Goal: Information Seeking & Learning: Learn about a topic

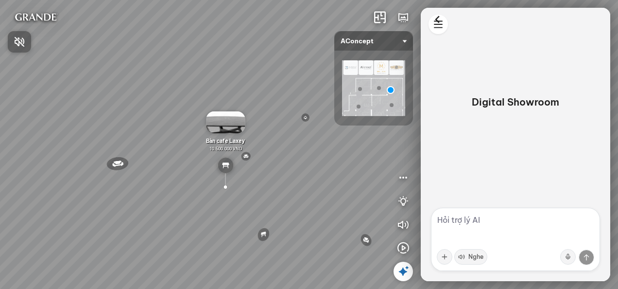
click at [126, 221] on div at bounding box center [309, 144] width 618 height 289
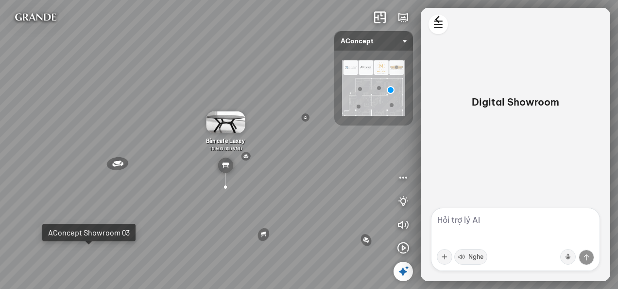
click at [92, 260] on div "Đèn [PERSON_NAME] 5.300.000 VND Giường [PERSON_NAME] 19.000.000 VND Ghế thư [PE…" at bounding box center [309, 144] width 618 height 289
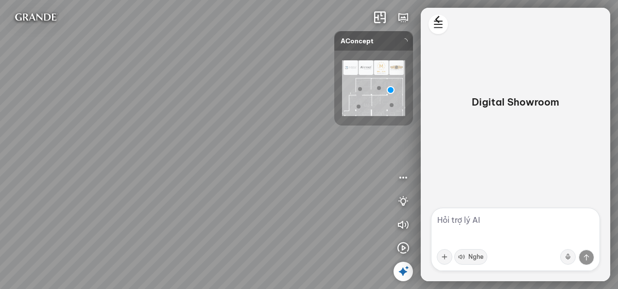
click at [92, 260] on div at bounding box center [309, 144] width 618 height 289
click at [400, 244] on icon "button" at bounding box center [404, 248] width 12 height 12
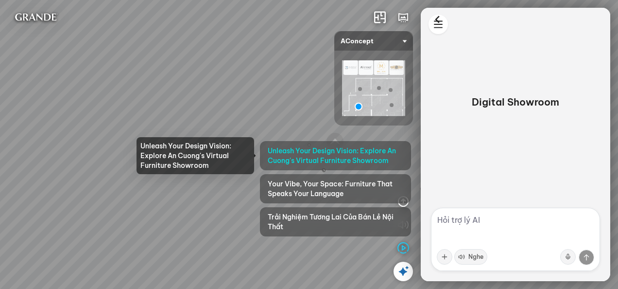
click at [372, 154] on span "Unleash Your Design Vision: Explore An Cuong's Virtual Furniture Showroom" at bounding box center [336, 155] width 136 height 19
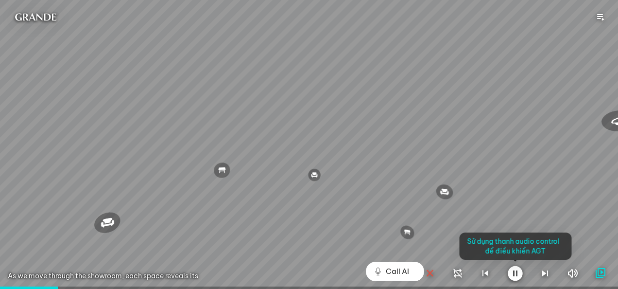
click at [398, 184] on div at bounding box center [309, 144] width 618 height 289
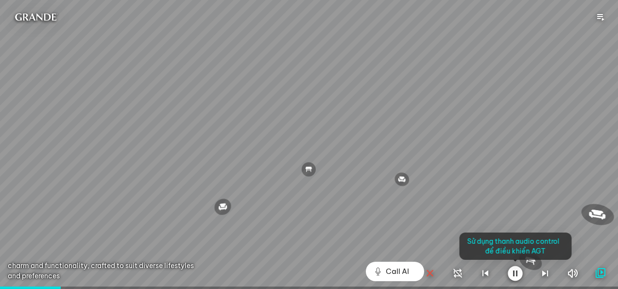
click at [426, 199] on div at bounding box center [309, 144] width 618 height 289
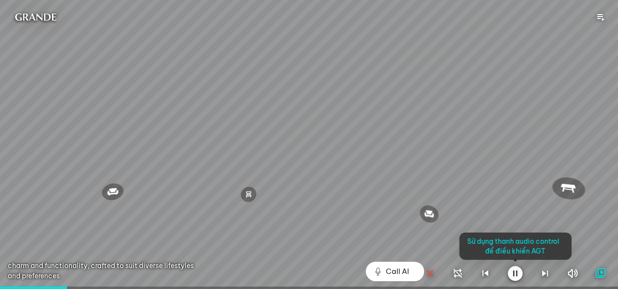
click at [511, 264] on div at bounding box center [309, 144] width 618 height 289
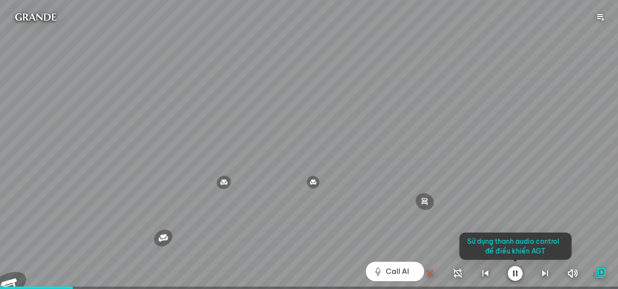
click at [511, 268] on icon "button" at bounding box center [515, 273] width 15 height 16
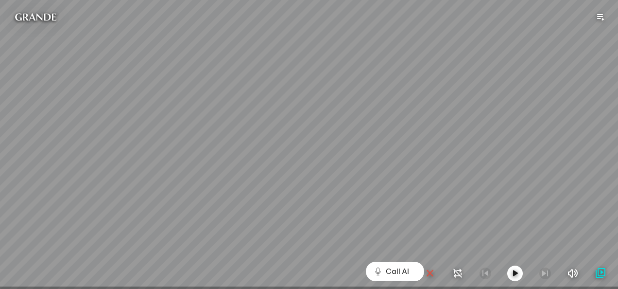
drag, startPoint x: 439, startPoint y: 241, endPoint x: 339, endPoint y: 225, distance: 100.5
click at [339, 225] on div "Đèn trần Reno 5.300.000 VND Giường ngủ Palima 19.000.000 VND Ghế thư giãn Nanna…" at bounding box center [309, 144] width 618 height 289
drag, startPoint x: 272, startPoint y: 225, endPoint x: 315, endPoint y: 210, distance: 45.2
click at [315, 210] on div "Đèn trần Reno 5.300.000 VND Giường ngủ Palima 19.000.000 VND Ghế thư giãn Nanna…" at bounding box center [309, 144] width 618 height 289
drag, startPoint x: 295, startPoint y: 191, endPoint x: 350, endPoint y: 176, distance: 57.3
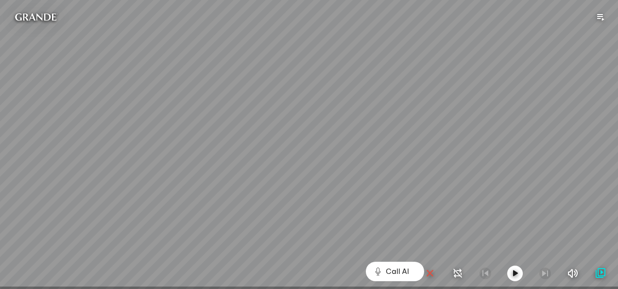
click at [350, 176] on div "Đèn trần Reno 5.300.000 VND Giường ngủ Palima 19.000.000 VND Ghế thư giãn Nanna…" at bounding box center [309, 144] width 618 height 289
drag, startPoint x: 351, startPoint y: 174, endPoint x: 368, endPoint y: 199, distance: 30.1
click at [368, 199] on div "Đèn trần Reno 5.300.000 VND Giường ngủ Palima 19.000.000 VND Ghế thư giãn Nanna…" at bounding box center [309, 144] width 618 height 289
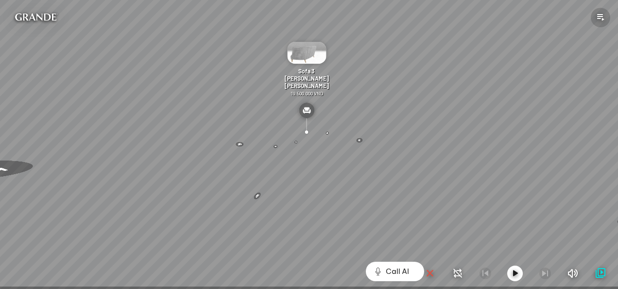
click at [601, 13] on icon "button" at bounding box center [601, 18] width 12 height 12
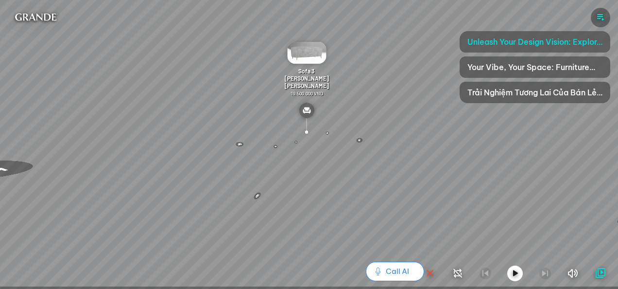
click at [394, 271] on span "Call AI" at bounding box center [397, 271] width 23 height 12
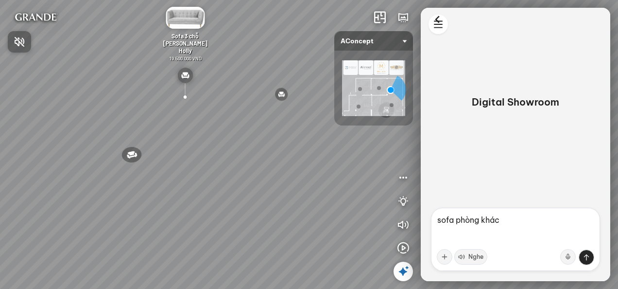
type textarea "sofa phòng khách"
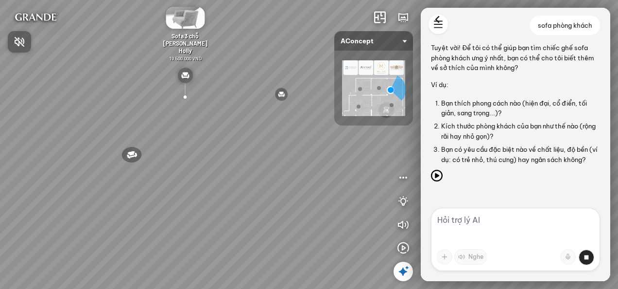
scroll to position [3, 0]
click at [498, 225] on div at bounding box center [309, 144] width 618 height 289
click at [498, 225] on textarea at bounding box center [515, 239] width 169 height 63
type textarea "hiện đại"
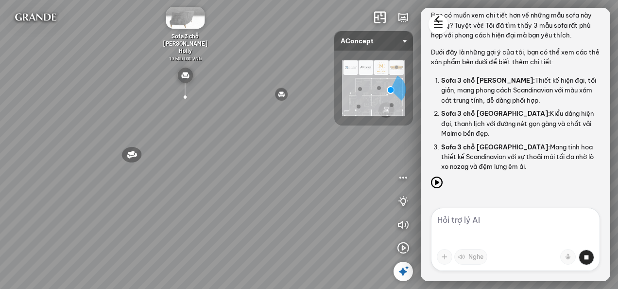
scroll to position [415, 0]
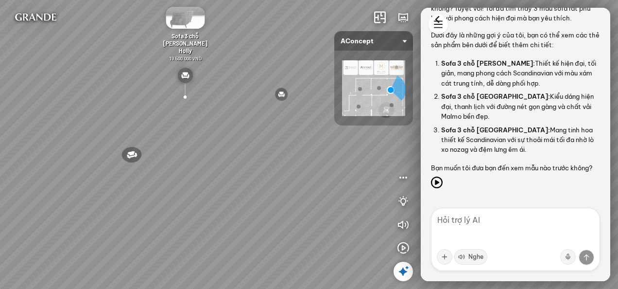
click at [459, 126] on span "Sofa 3 chỗ [GEOGRAPHIC_DATA]:" at bounding box center [495, 130] width 109 height 8
click at [466, 126] on span "Sofa 3 chỗ [GEOGRAPHIC_DATA]:" at bounding box center [495, 130] width 109 height 8
drag, startPoint x: 312, startPoint y: 176, endPoint x: 233, endPoint y: 159, distance: 80.1
click at [233, 159] on div "Đèn [PERSON_NAME] 5.300.000 VND Giường ngủ Palima 19.000.000 VND Bàn Cafe Tess …" at bounding box center [309, 144] width 618 height 289
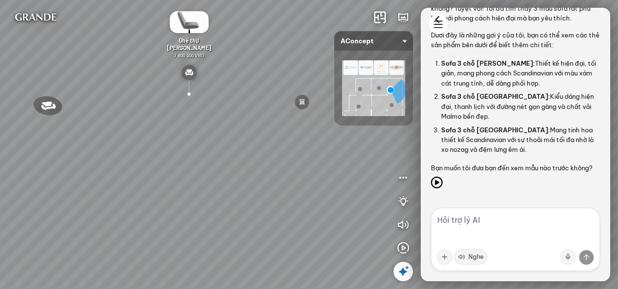
drag, startPoint x: 268, startPoint y: 150, endPoint x: 264, endPoint y: 157, distance: 7.8
click at [264, 157] on div "Đèn [PERSON_NAME] 5.300.000 VND Giường ngủ Palima 19.000.000 VND Bàn Cafe Tess …" at bounding box center [309, 144] width 618 height 289
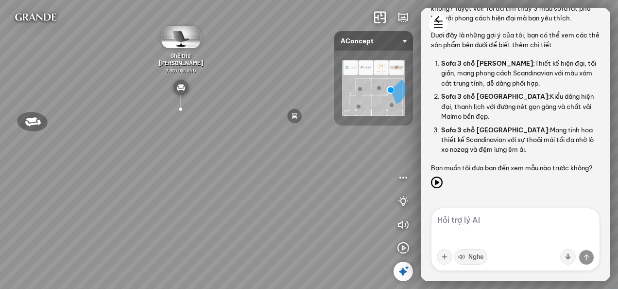
click at [353, 65] on img at bounding box center [373, 87] width 63 height 55
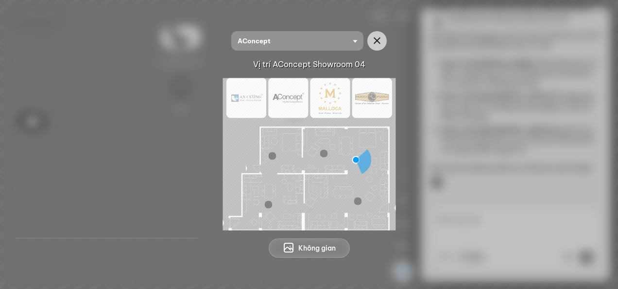
click at [341, 147] on img at bounding box center [309, 154] width 173 height 152
drag, startPoint x: 356, startPoint y: 158, endPoint x: 336, endPoint y: 158, distance: 19.9
click at [336, 158] on img at bounding box center [309, 154] width 173 height 152
click at [333, 249] on span "Không gian" at bounding box center [317, 248] width 37 height 10
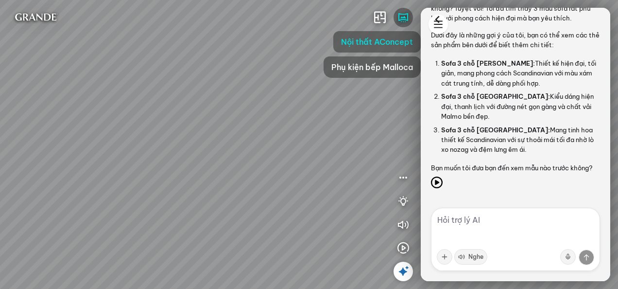
drag, startPoint x: 334, startPoint y: 183, endPoint x: 173, endPoint y: 137, distance: 167.4
click at [173, 137] on div "Đèn [PERSON_NAME] 5.300.000 VND Giường ngủ Palima 19.000.000 VND Bàn Cafe Tess …" at bounding box center [309, 144] width 618 height 289
drag, startPoint x: 247, startPoint y: 109, endPoint x: 204, endPoint y: 216, distance: 115.2
click at [204, 216] on div "Đèn [PERSON_NAME] 5.300.000 VND Giường ngủ Palima 19.000.000 VND Bàn Cafe Tess …" at bounding box center [309, 144] width 618 height 289
drag, startPoint x: 301, startPoint y: 99, endPoint x: 221, endPoint y: 84, distance: 82.1
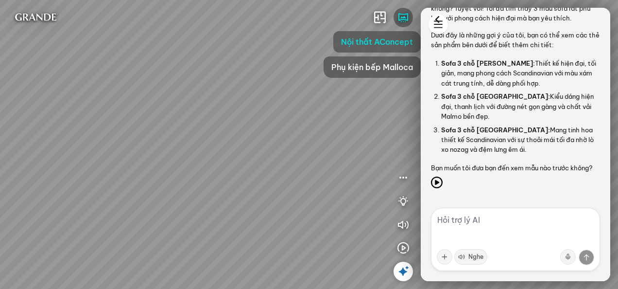
click at [221, 84] on div "Đèn [PERSON_NAME] 5.300.000 VND Giường ngủ Palima 19.000.000 VND Bàn Cafe Tess …" at bounding box center [309, 144] width 618 height 289
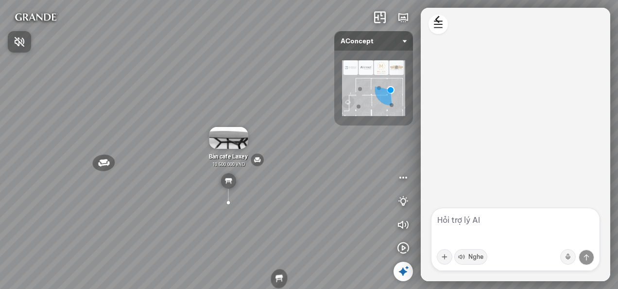
scroll to position [415, 0]
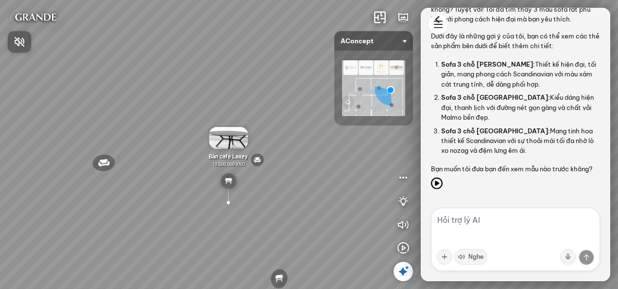
drag, startPoint x: 0, startPoint y: 0, endPoint x: 265, endPoint y: 95, distance: 282.1
click at [265, 95] on div at bounding box center [309, 144] width 618 height 289
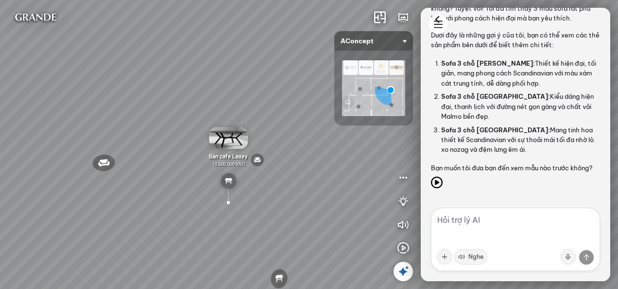
drag, startPoint x: 263, startPoint y: 154, endPoint x: 192, endPoint y: 100, distance: 89.6
click at [192, 100] on div "Đèn trần Reno 5.300.000 VND Giường ngủ Palima 19.000.000 VND Ghế thư giãn Nanna…" at bounding box center [309, 144] width 618 height 289
click at [202, 246] on div "Đèn trần Reno 5.300.000 VND Giường ngủ Palima 19.000.000 VND Ghế thư giãn Nanna…" at bounding box center [309, 144] width 618 height 289
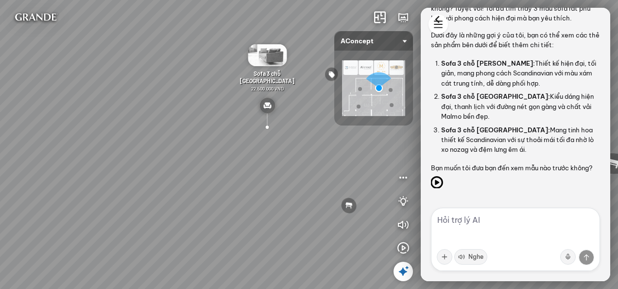
click at [440, 181] on icon at bounding box center [437, 182] width 12 height 12
click at [469, 226] on textarea at bounding box center [515, 239] width 169 height 63
type textarea "mẫu 1 nhé"
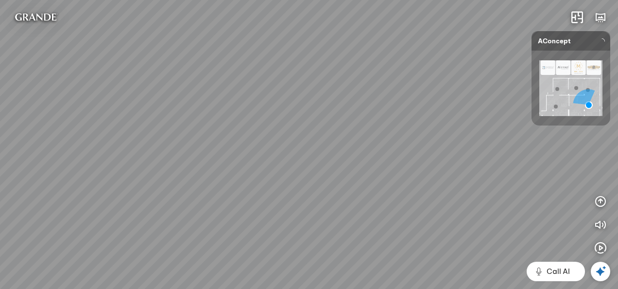
scroll to position [12656, 0]
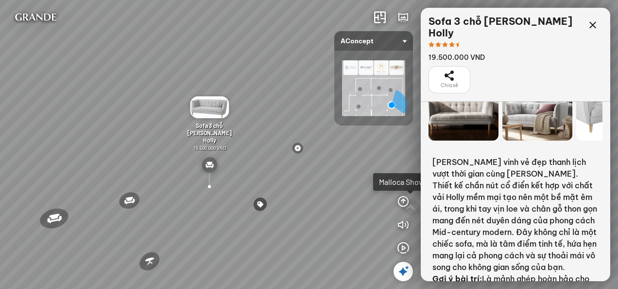
scroll to position [44, 0]
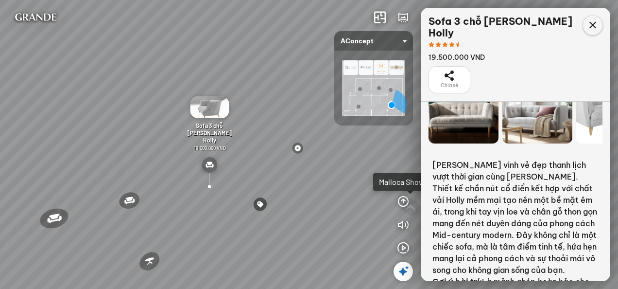
click at [595, 27] on icon at bounding box center [593, 25] width 12 height 12
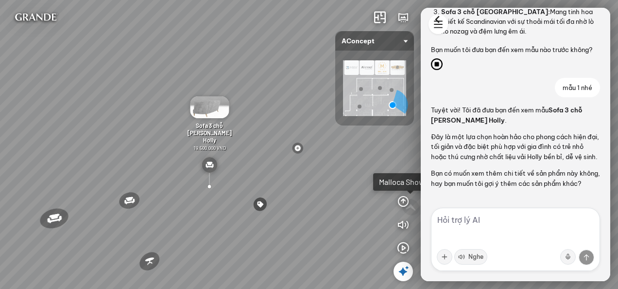
scroll to position [553, 0]
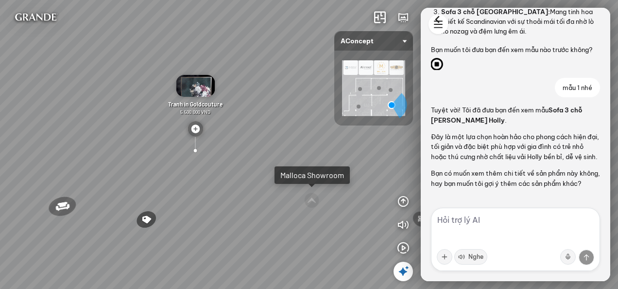
click at [438, 58] on icon at bounding box center [437, 64] width 12 height 12
click at [467, 223] on textarea at bounding box center [515, 239] width 169 height 63
type textarea "bàn ăn gỗ"
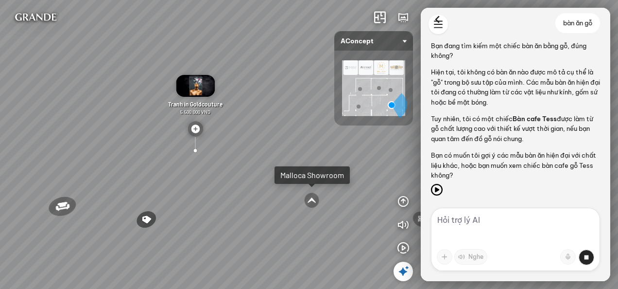
scroll to position [743, 0]
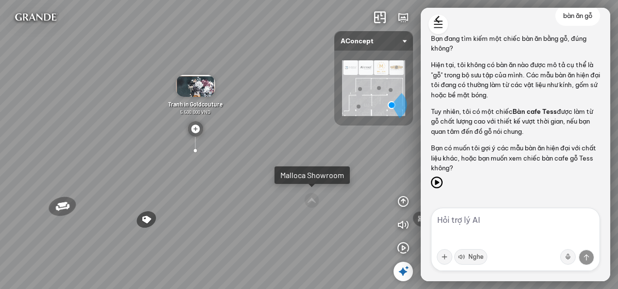
click at [548, 111] on span "Bàn cafe Tess" at bounding box center [535, 111] width 44 height 8
click at [475, 227] on textarea at bounding box center [515, 239] width 169 height 63
type textarea "dẫn tôi đi"
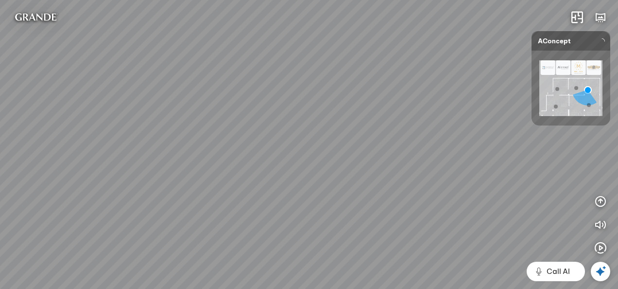
scroll to position [18654, 0]
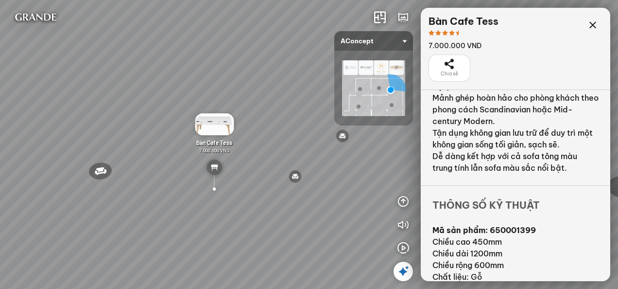
scroll to position [229, 0]
